Goal: Information Seeking & Learning: Learn about a topic

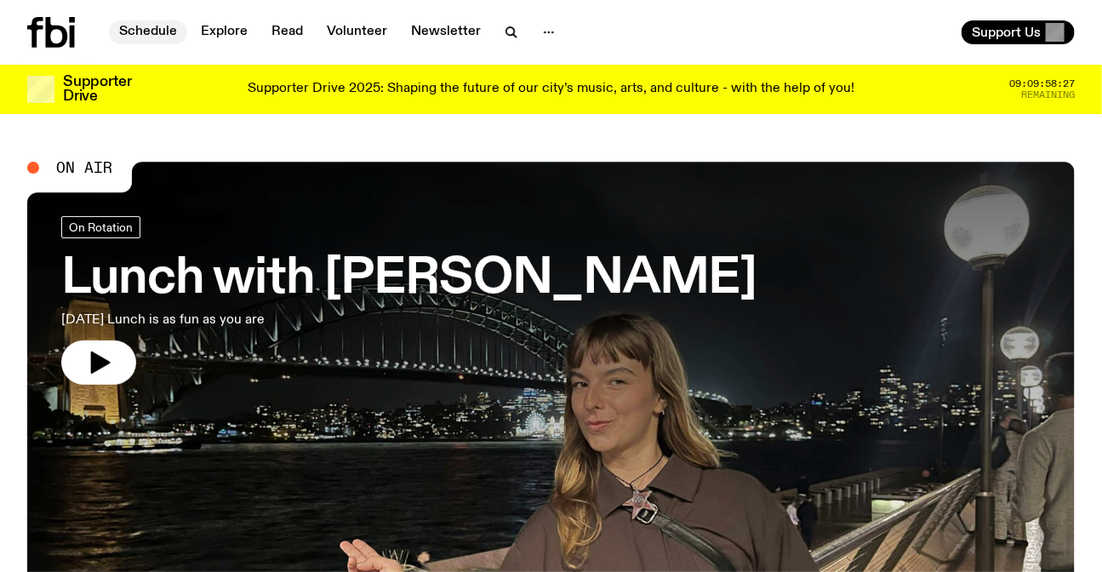
click at [167, 23] on link "Schedule" at bounding box center [148, 32] width 78 height 24
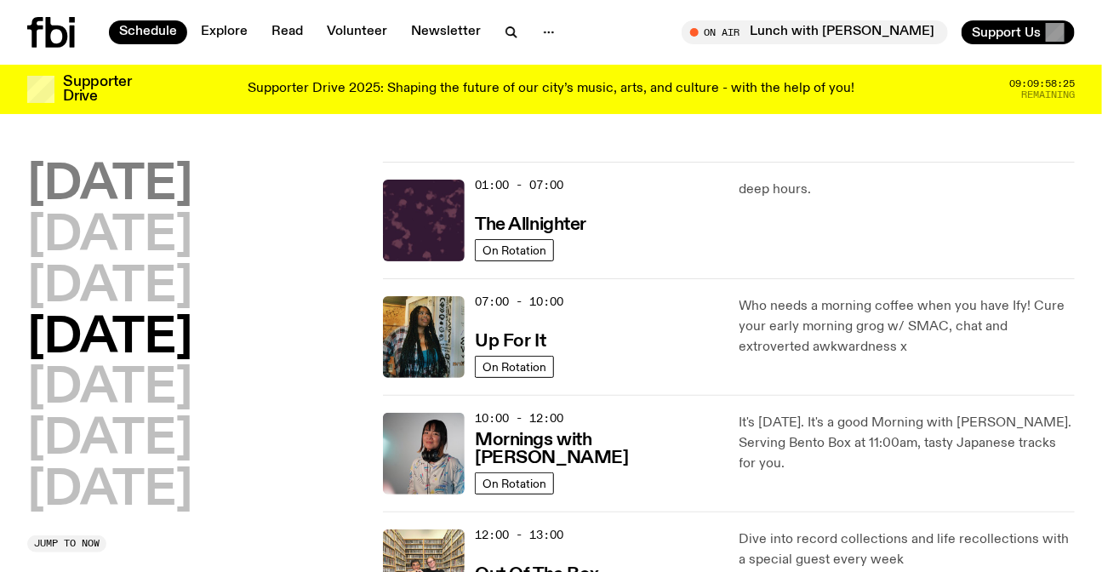
click at [127, 195] on h2 "[DATE]" at bounding box center [109, 186] width 165 height 48
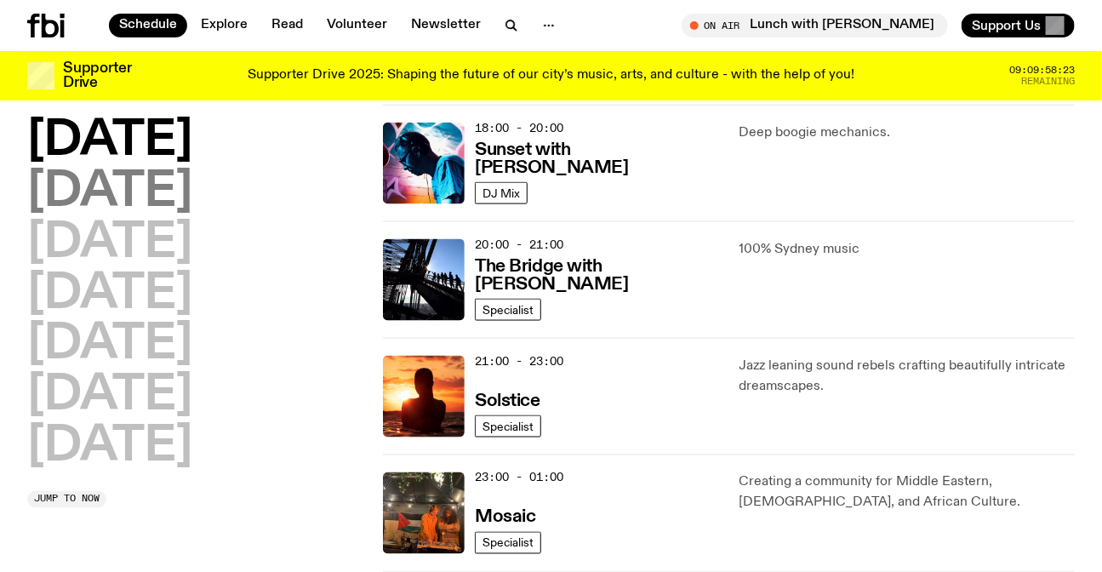
click at [186, 189] on h2 "[DATE]" at bounding box center [109, 193] width 165 height 48
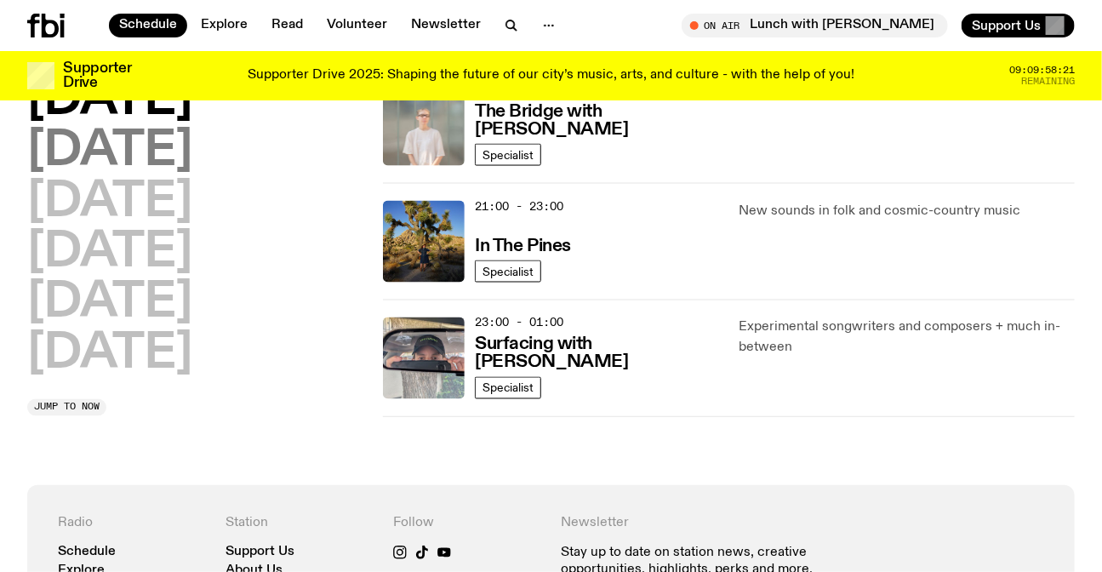
click at [192, 150] on h2 "[DATE]" at bounding box center [109, 152] width 165 height 48
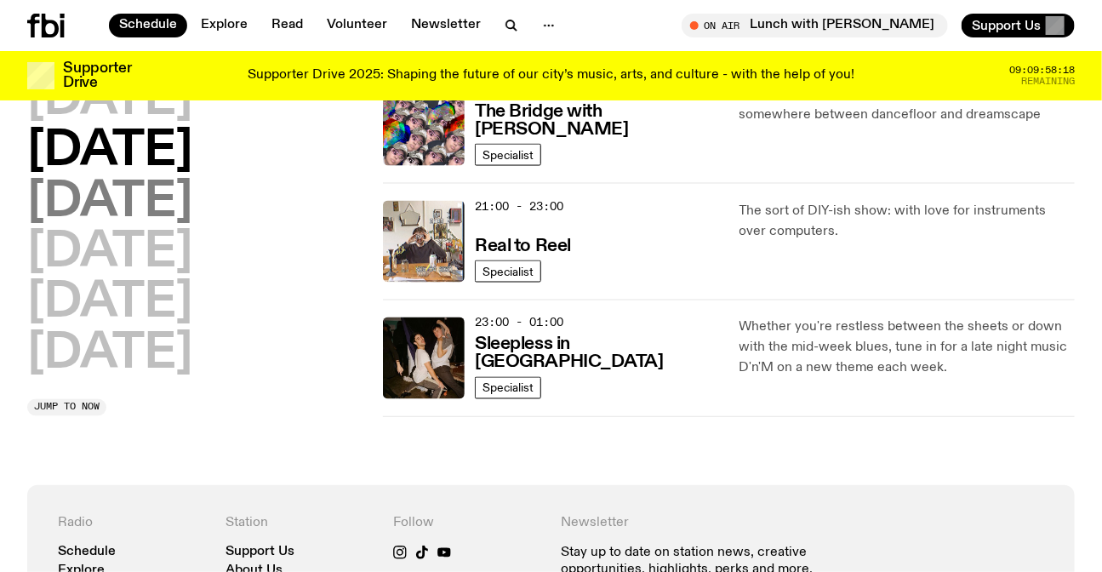
click at [189, 210] on h2 "[DATE]" at bounding box center [109, 203] width 165 height 48
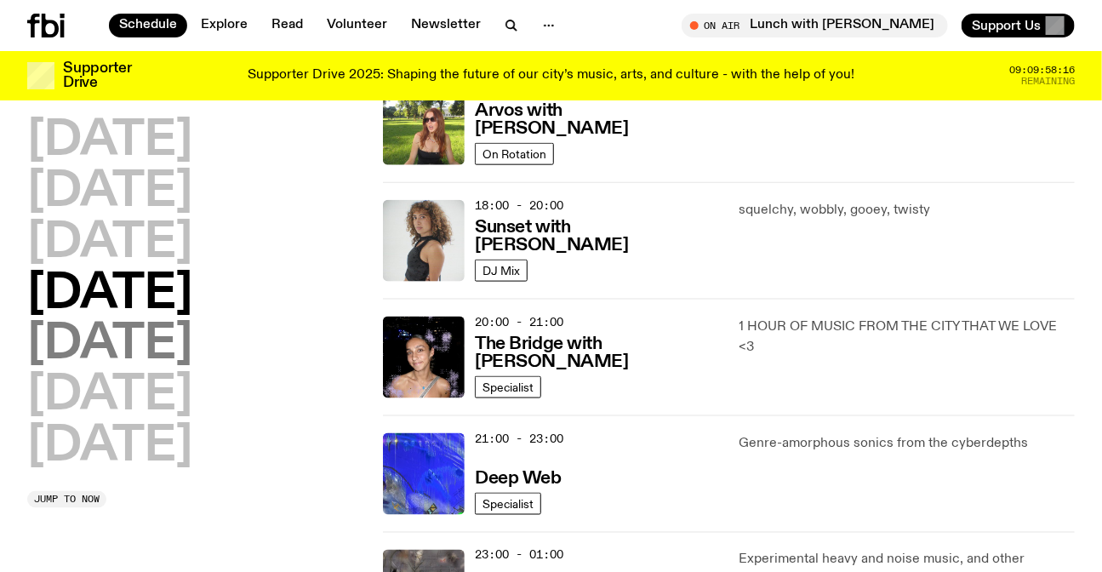
click at [133, 324] on h2 "[DATE]" at bounding box center [109, 345] width 165 height 48
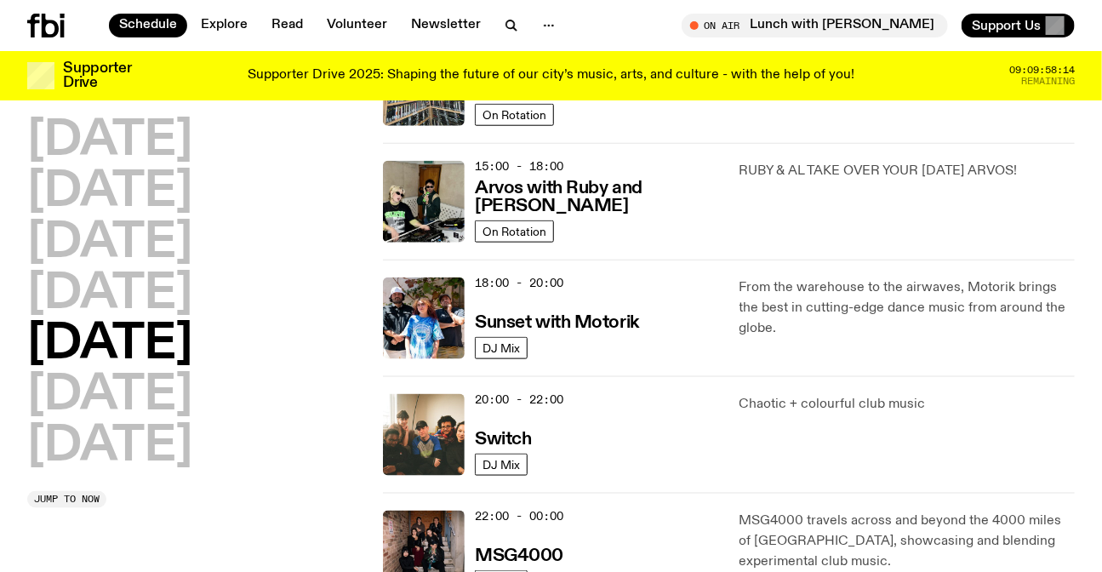
scroll to position [898, 0]
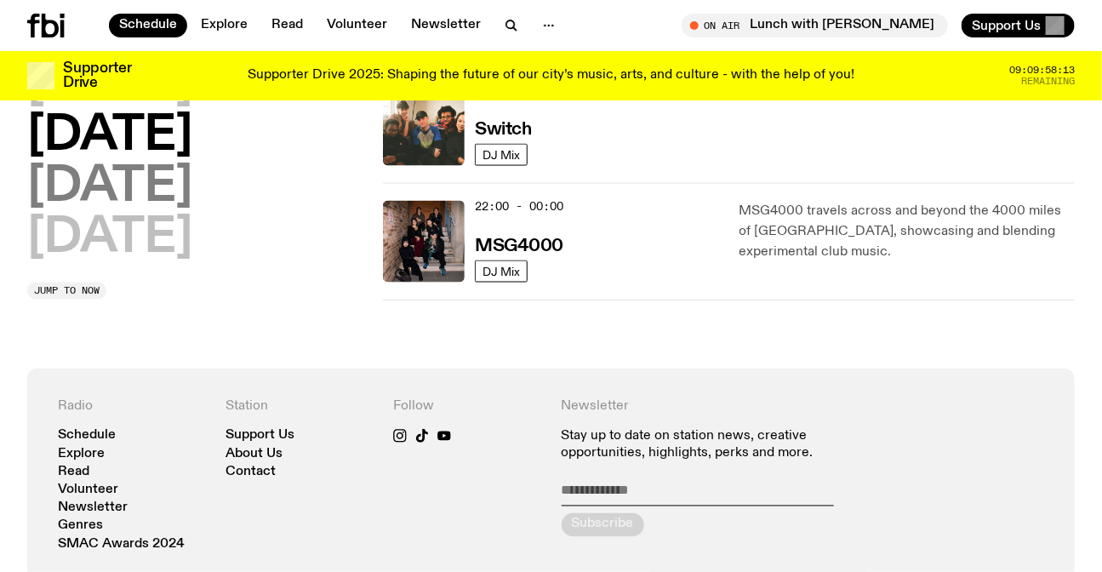
click at [192, 195] on h2 "[DATE]" at bounding box center [109, 187] width 165 height 48
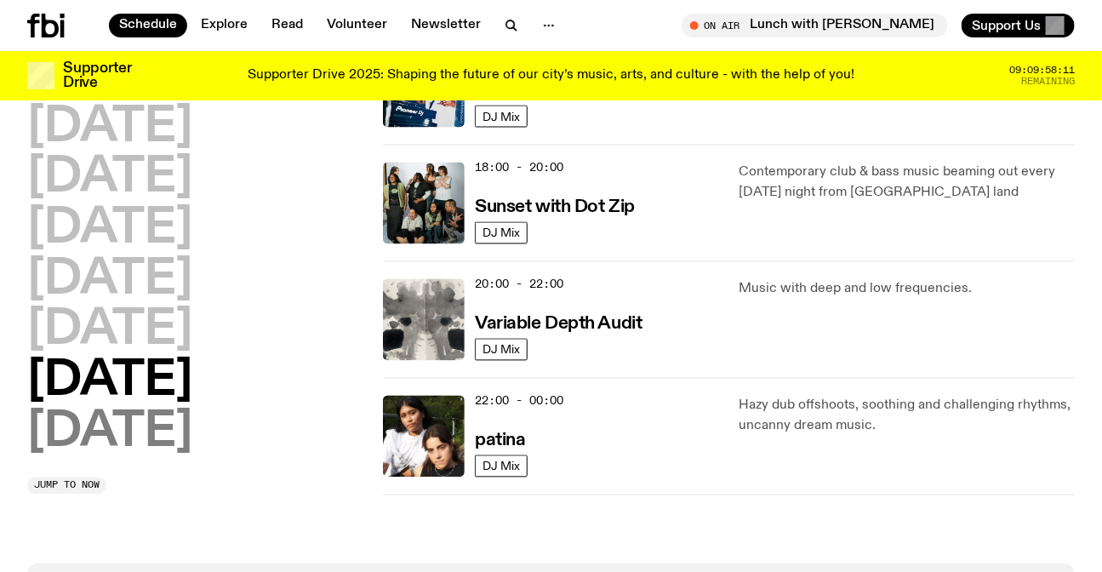
click at [151, 425] on h2 "[DATE]" at bounding box center [109, 433] width 165 height 48
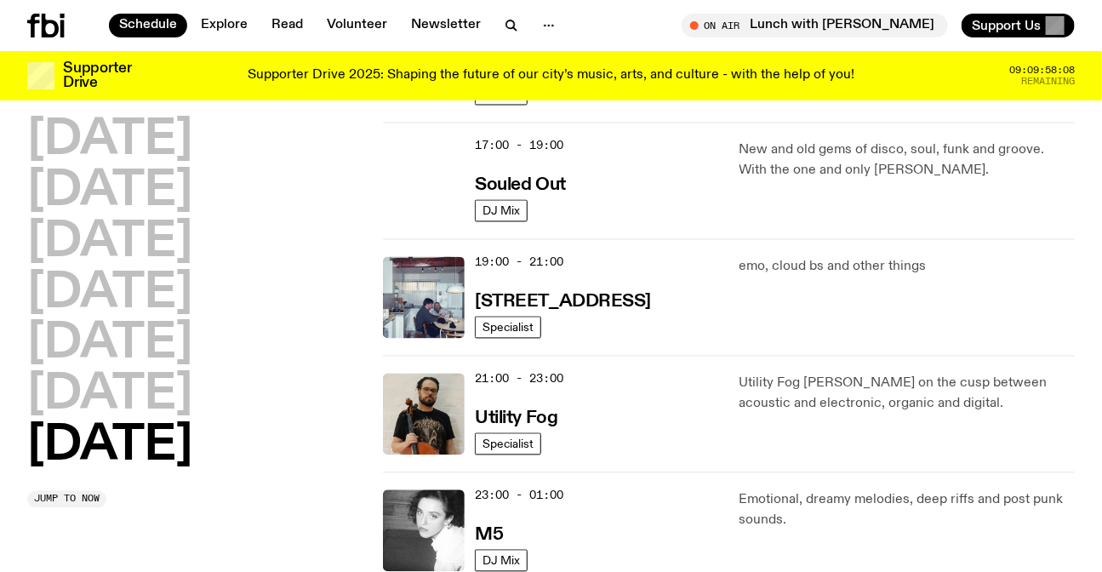
scroll to position [1130, 0]
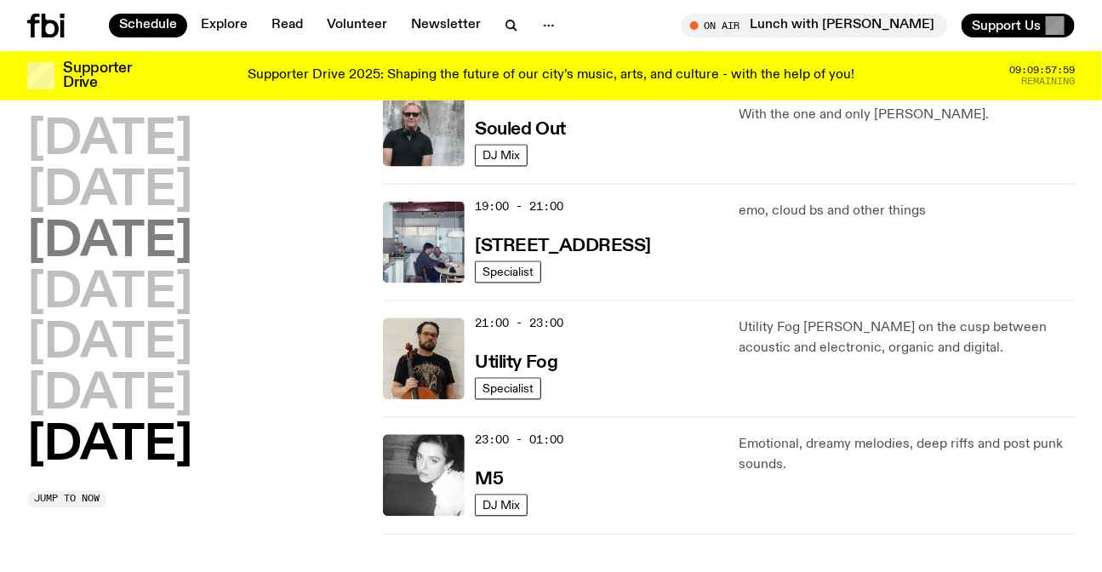
click at [180, 253] on h2 "[DATE]" at bounding box center [109, 244] width 165 height 48
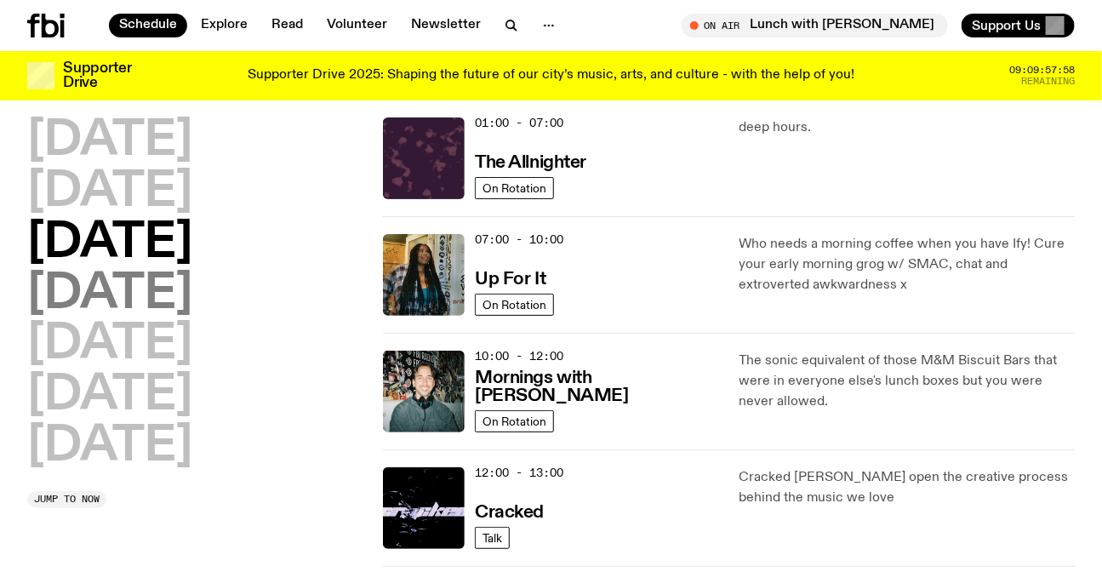
scroll to position [47, 0]
